Goal: Check status: Check status

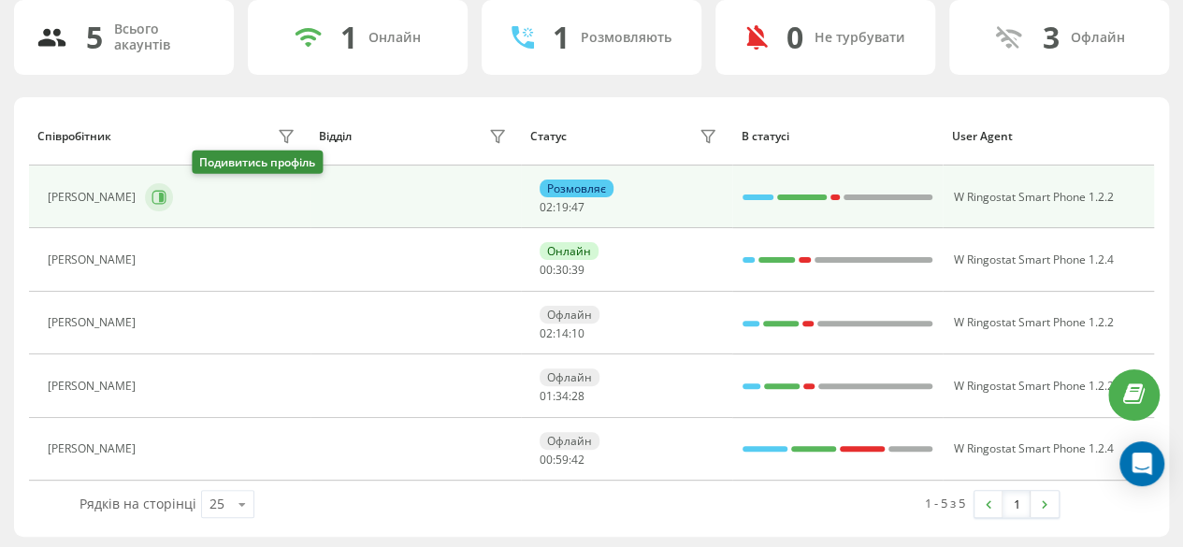
click at [164, 199] on icon at bounding box center [161, 197] width 5 height 9
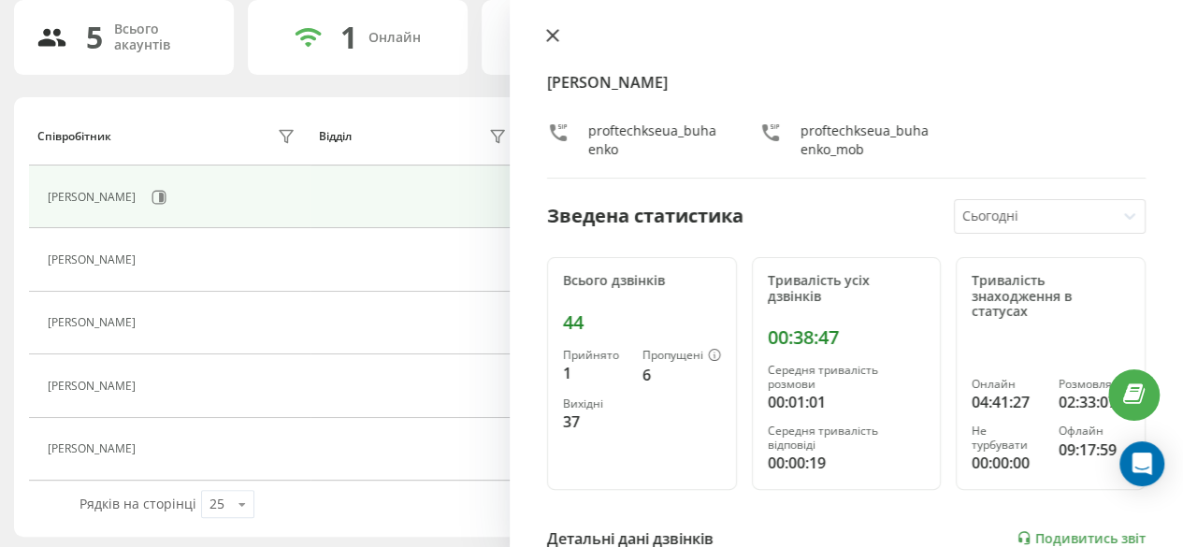
click at [564, 35] on button at bounding box center [553, 37] width 24 height 18
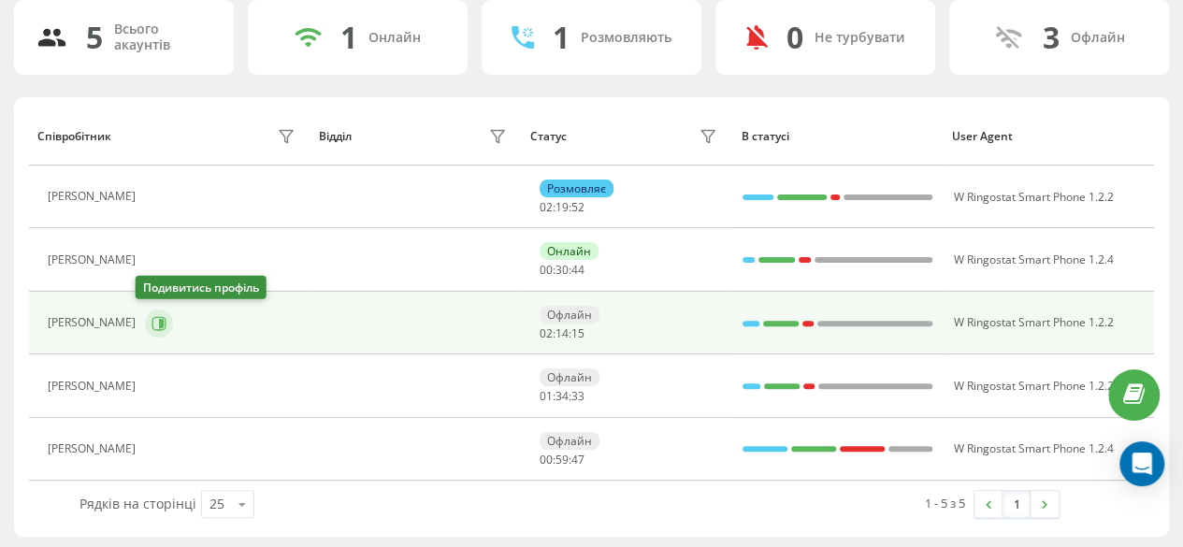
click at [145, 331] on button at bounding box center [159, 324] width 28 height 28
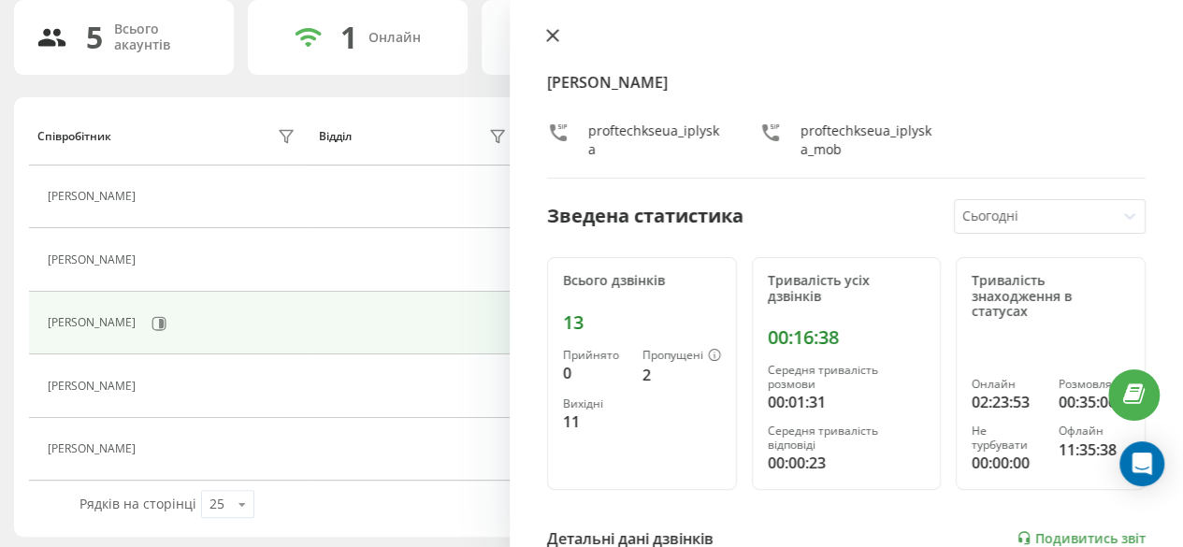
click at [547, 39] on icon at bounding box center [552, 35] width 11 height 11
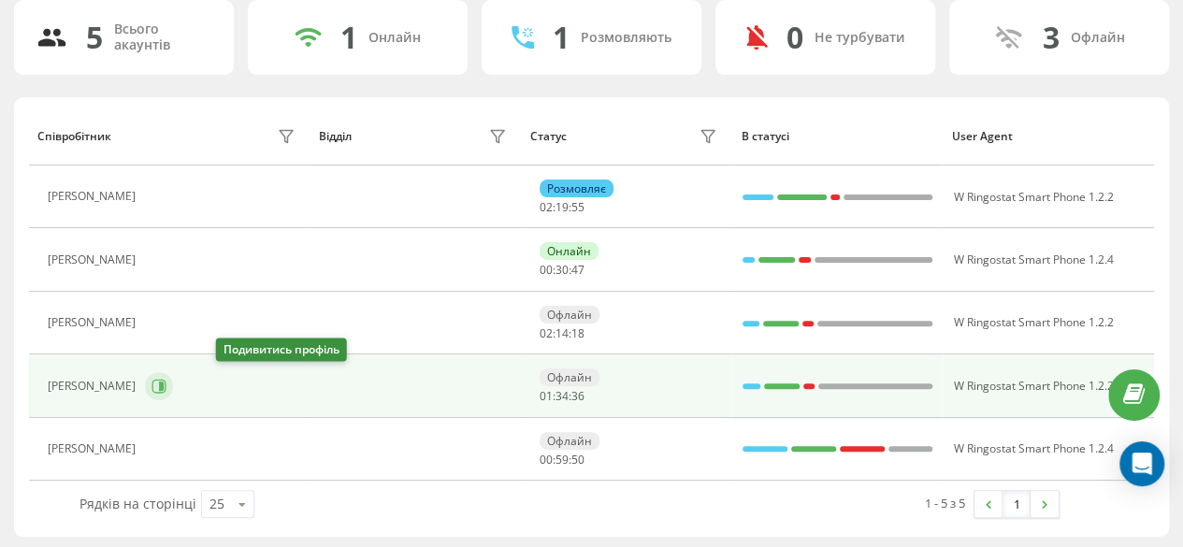
click at [173, 395] on button at bounding box center [159, 386] width 28 height 28
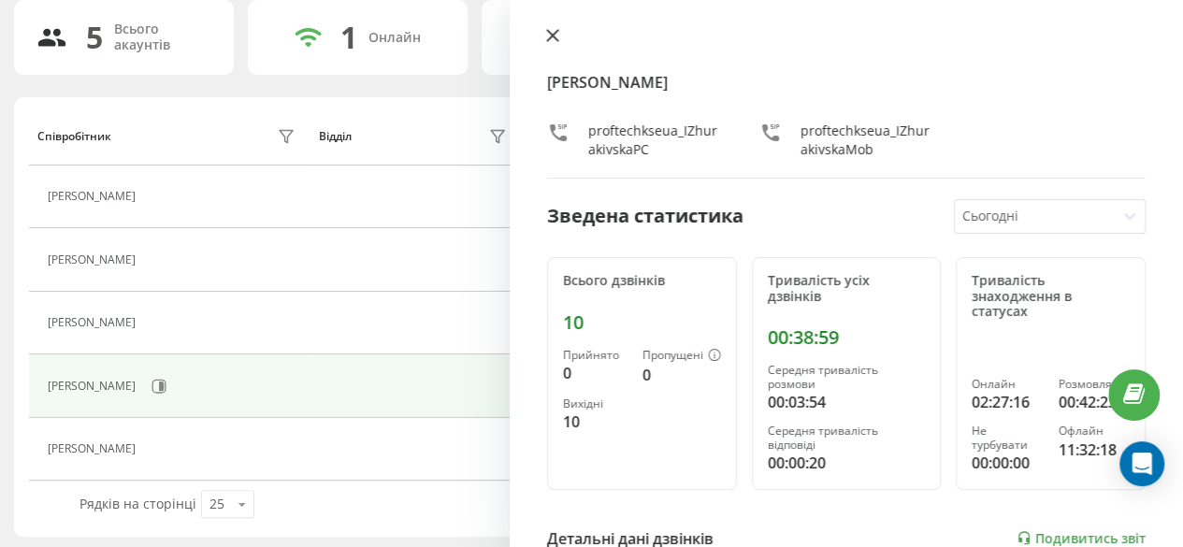
click at [556, 38] on icon at bounding box center [552, 35] width 11 height 11
